Goal: Information Seeking & Learning: Learn about a topic

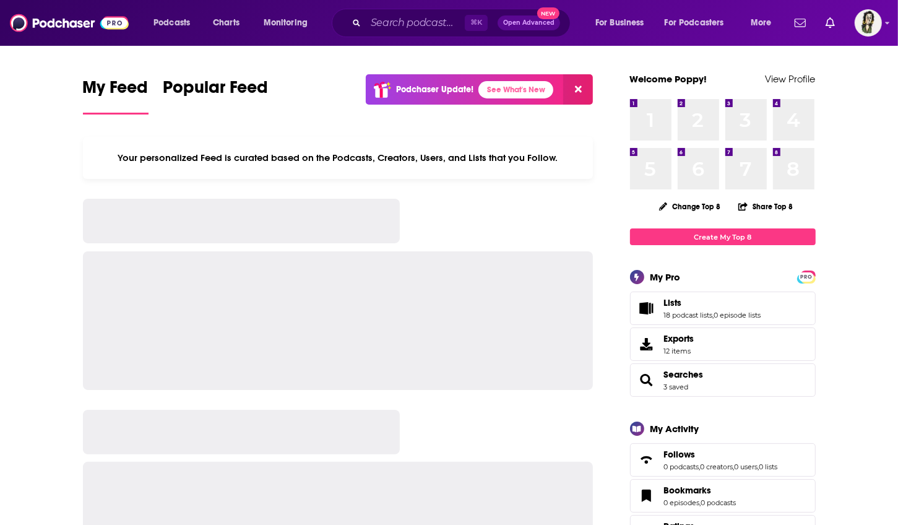
click at [403, 22] on input "Search podcasts, credits, & more..." at bounding box center [415, 23] width 99 height 20
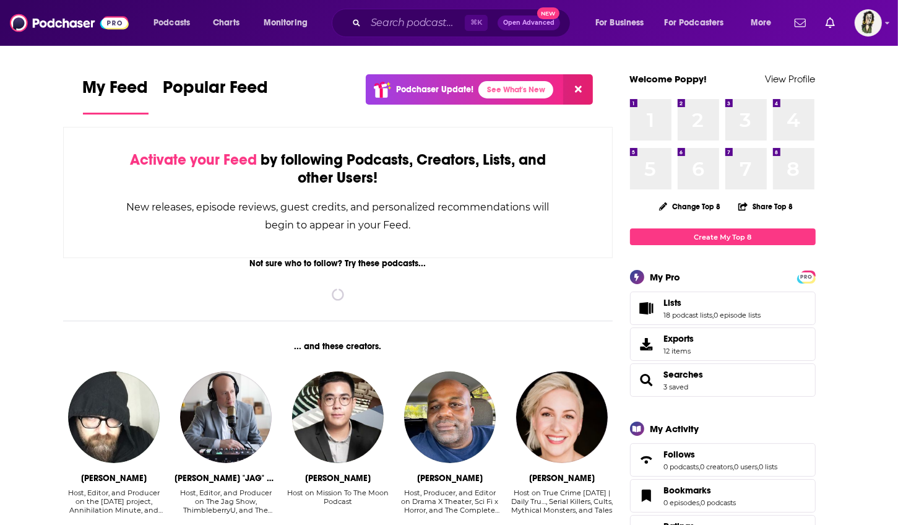
click at [401, 20] on input "Search podcasts, credits, & more..." at bounding box center [415, 23] width 99 height 20
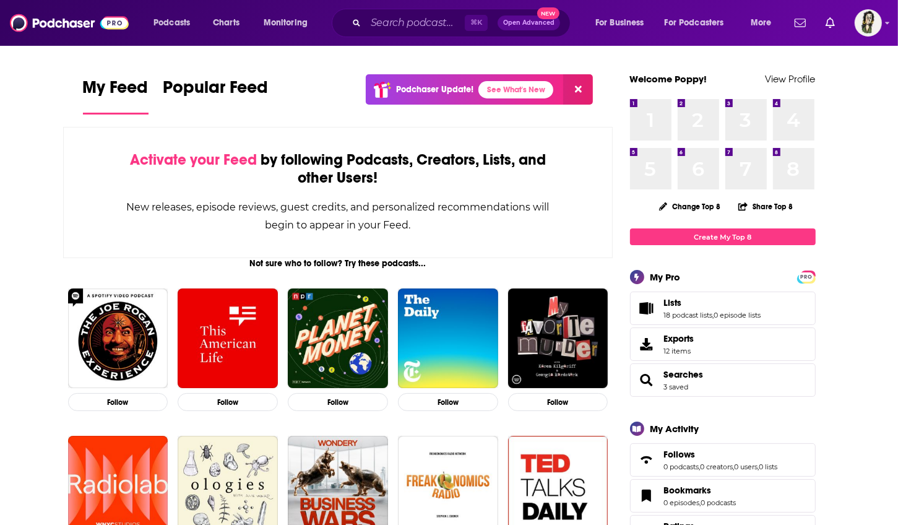
click at [397, 22] on input "Search podcasts, credits, & more..." at bounding box center [415, 23] width 99 height 20
click at [394, 20] on input "Search podcasts, credits, & more..." at bounding box center [415, 23] width 99 height 20
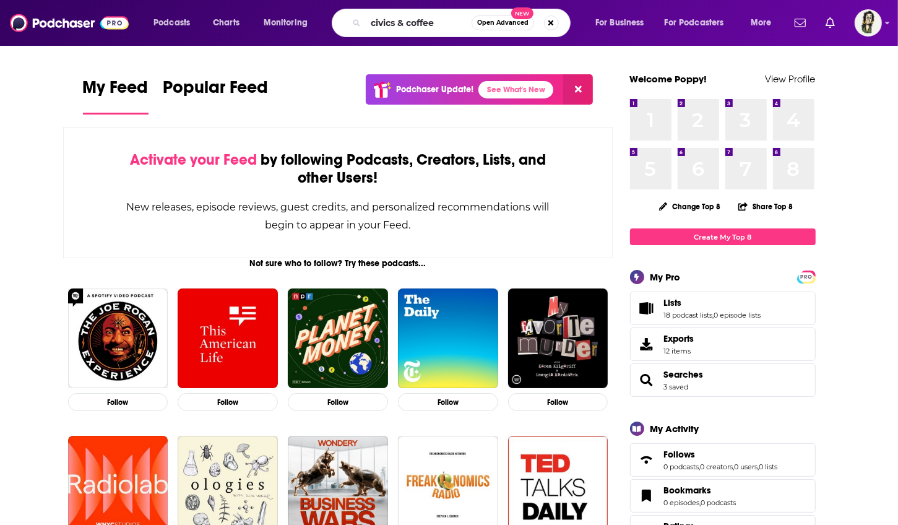
type input "civics & coffee"
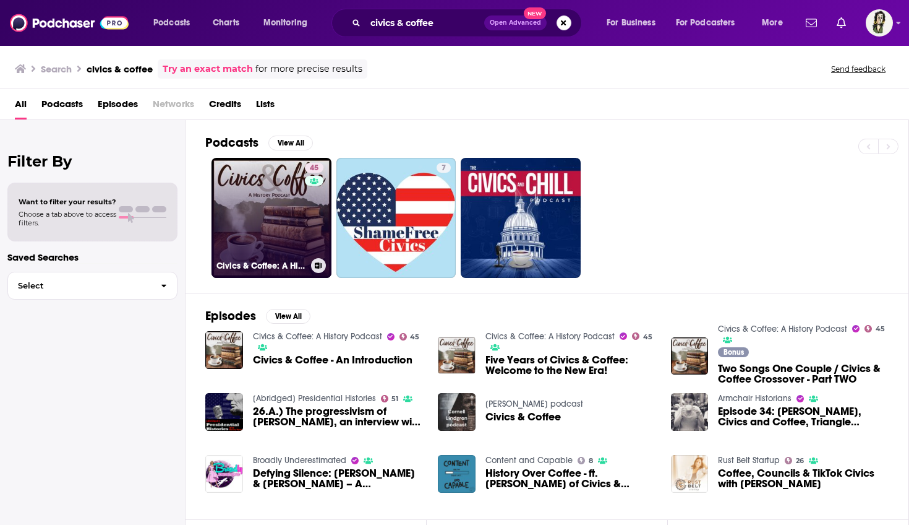
click at [264, 221] on link "45 Civics & Coffee: A History Podcast" at bounding box center [272, 218] width 120 height 120
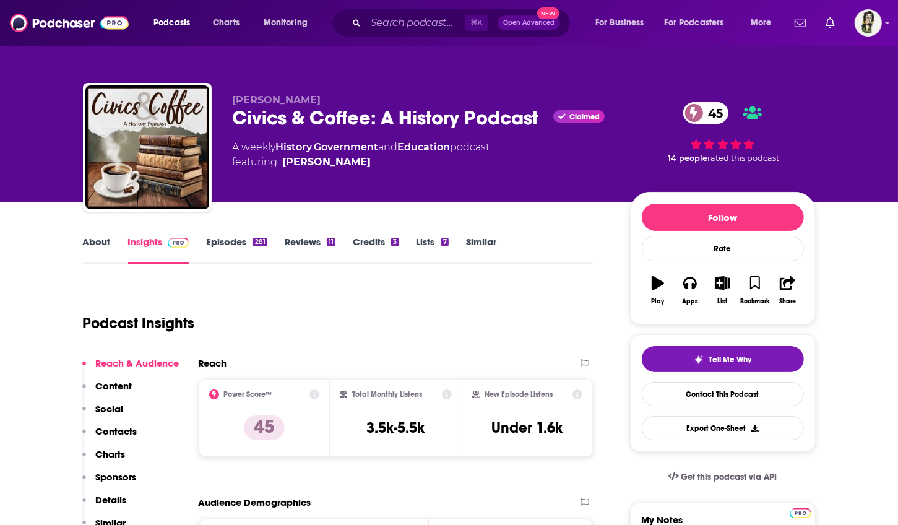
click at [100, 239] on link "About" at bounding box center [97, 250] width 28 height 28
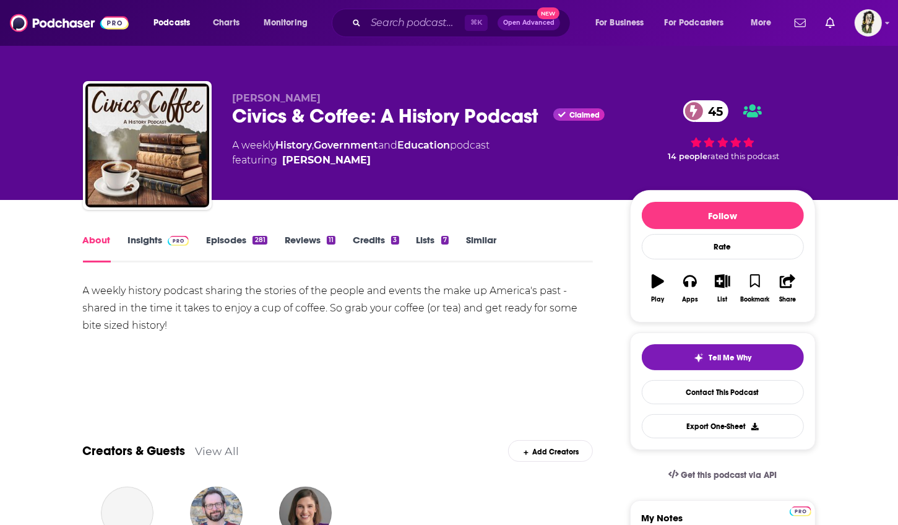
scroll to position [3, 0]
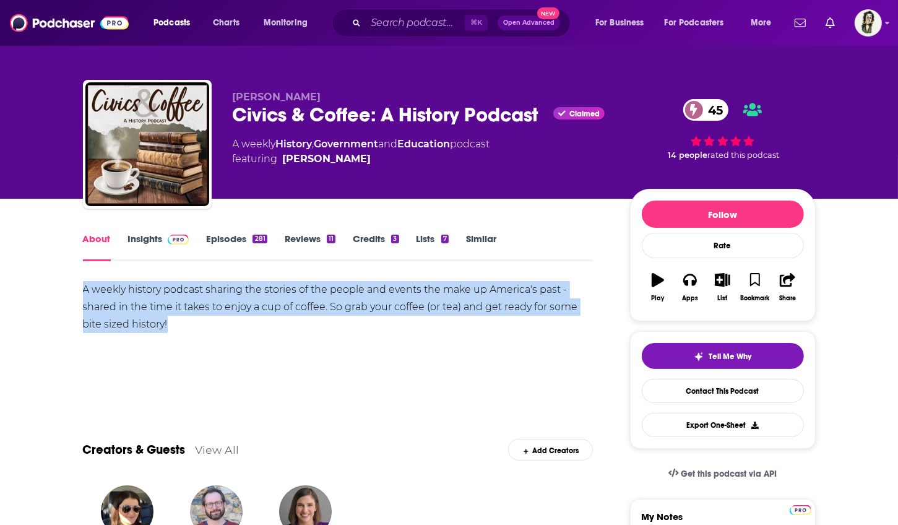
drag, startPoint x: 211, startPoint y: 327, endPoint x: 59, endPoint y: 282, distance: 158.2
copy div "A weekly history podcast sharing the stories of the people and events the make …"
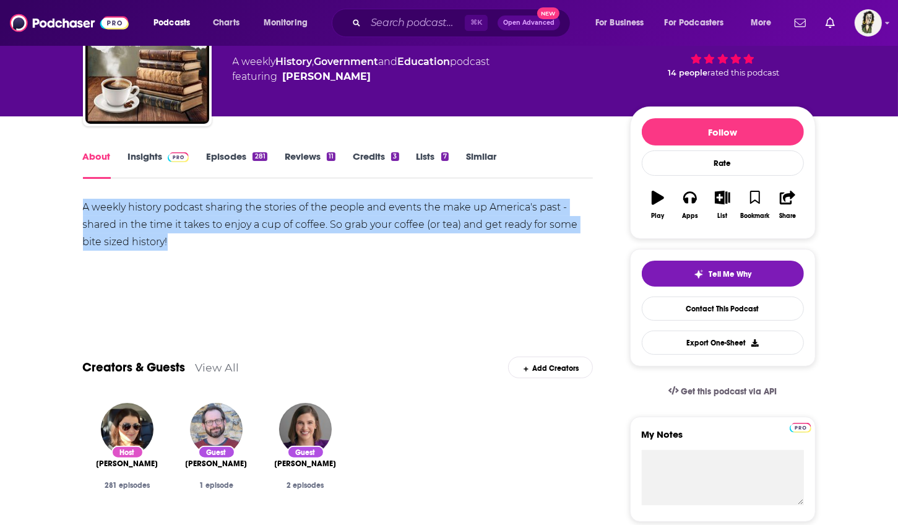
scroll to position [140, 0]
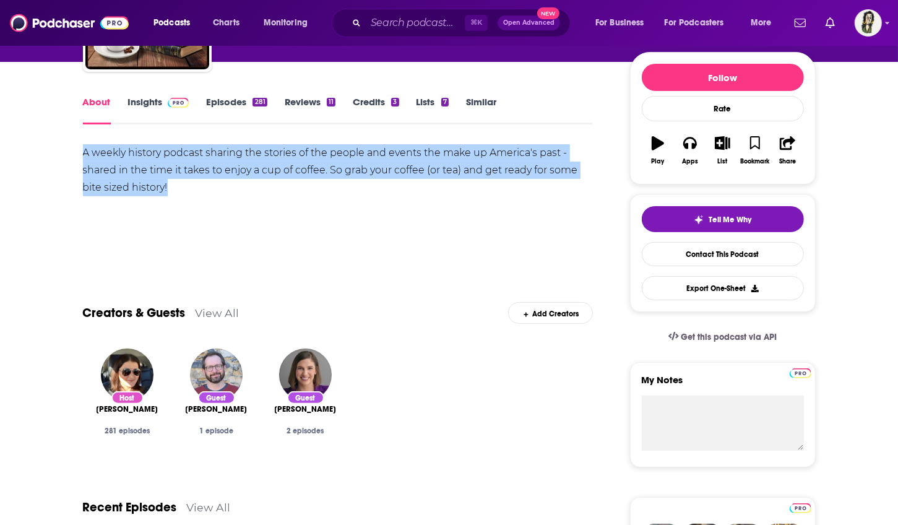
copy div "A weekly history podcast sharing the stories of the people and events the make …"
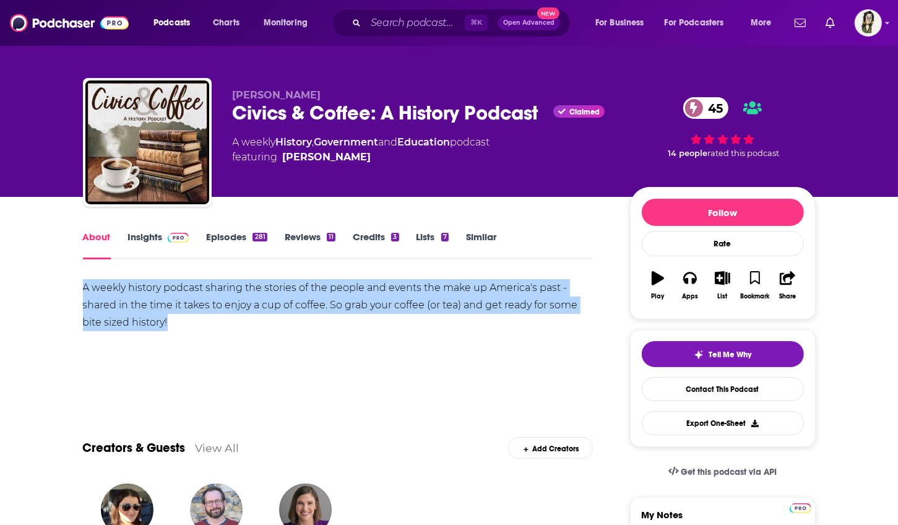
scroll to position [0, 0]
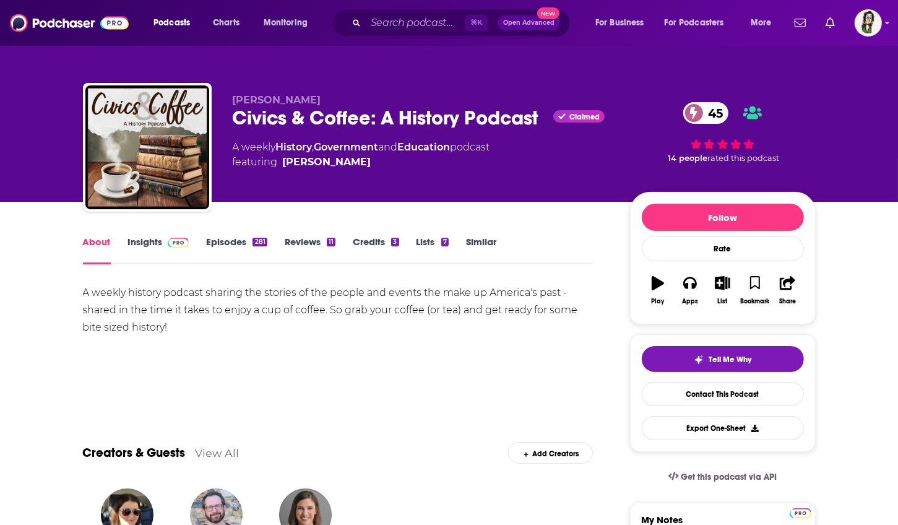
click at [142, 246] on link "Insights" at bounding box center [158, 250] width 61 height 28
